Goal: Task Accomplishment & Management: Manage account settings

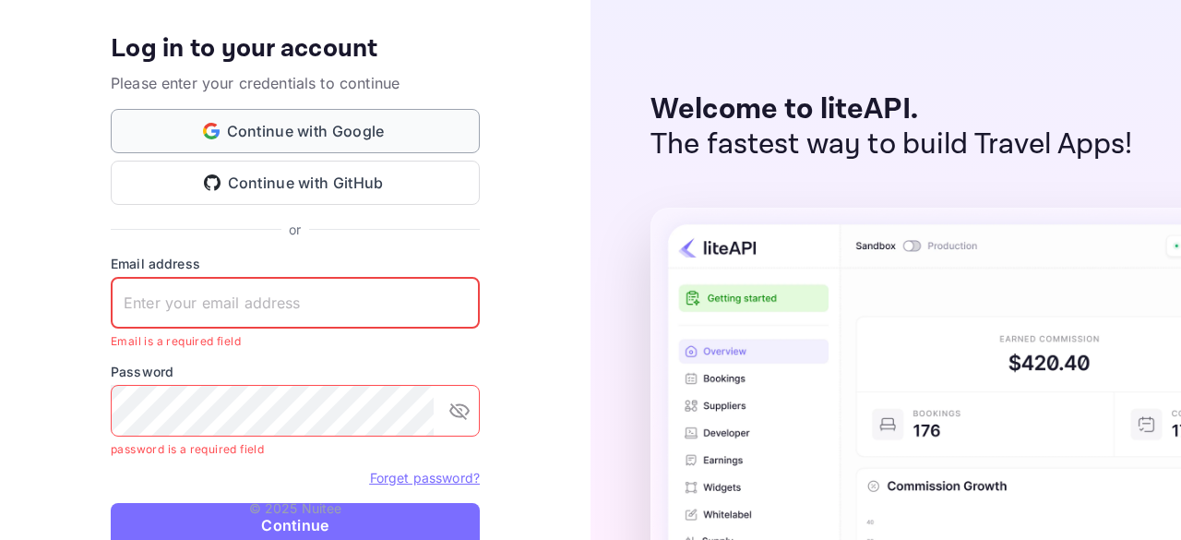
click at [401, 120] on button "Continue with Google" at bounding box center [295, 131] width 369 height 44
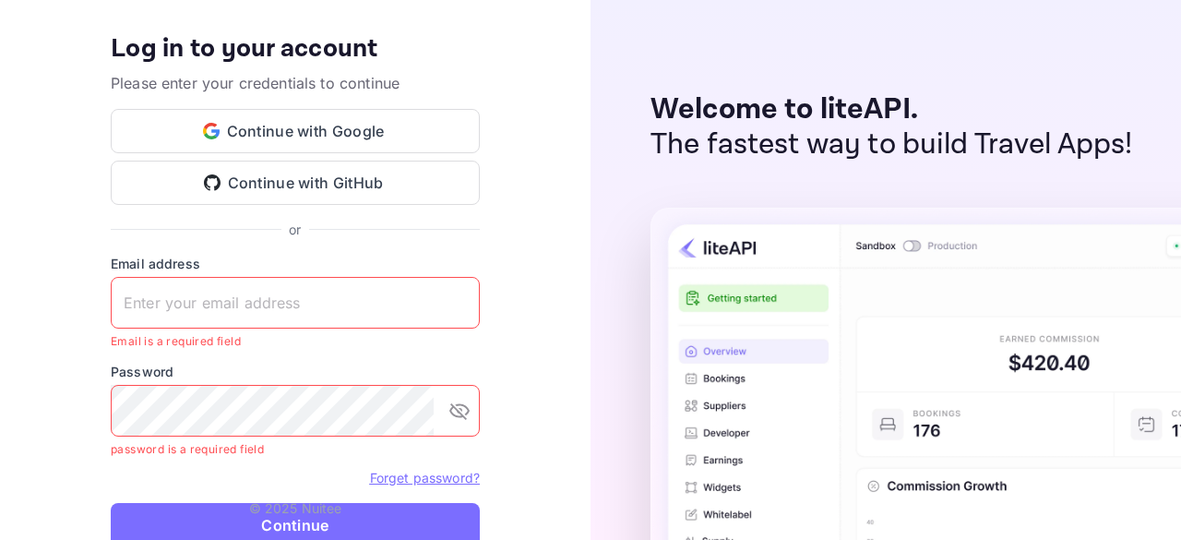
click at [809, 108] on p "Welcome to liteAPI." at bounding box center [892, 109] width 483 height 35
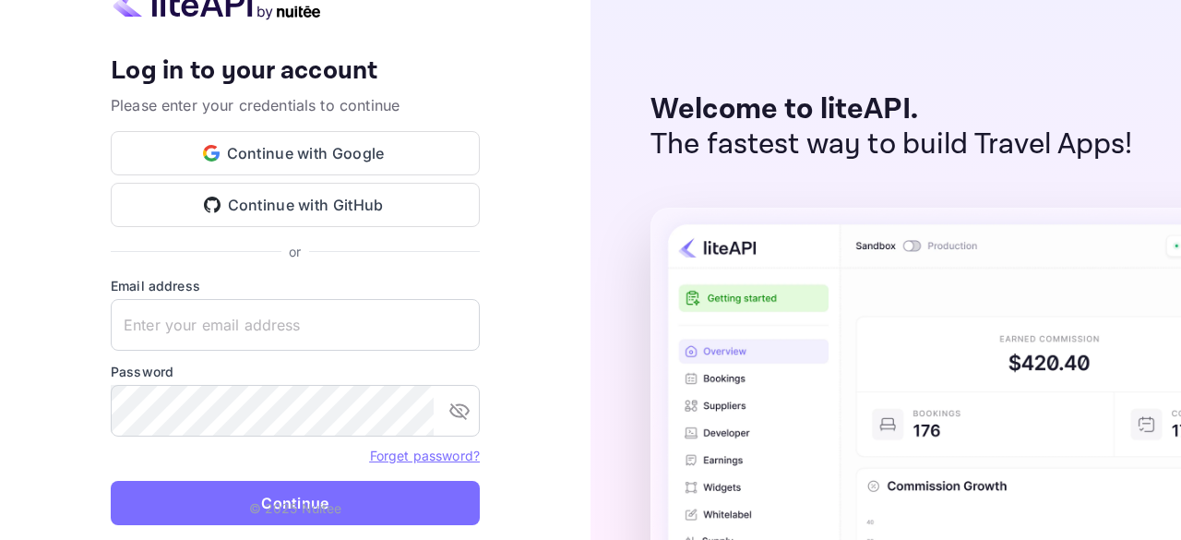
drag, startPoint x: 334, startPoint y: 11, endPoint x: 176, endPoint y: 8, distance: 157.9
click at [176, 8] on div at bounding box center [295, 5] width 369 height 42
